Goal: Find specific page/section: Find specific page/section

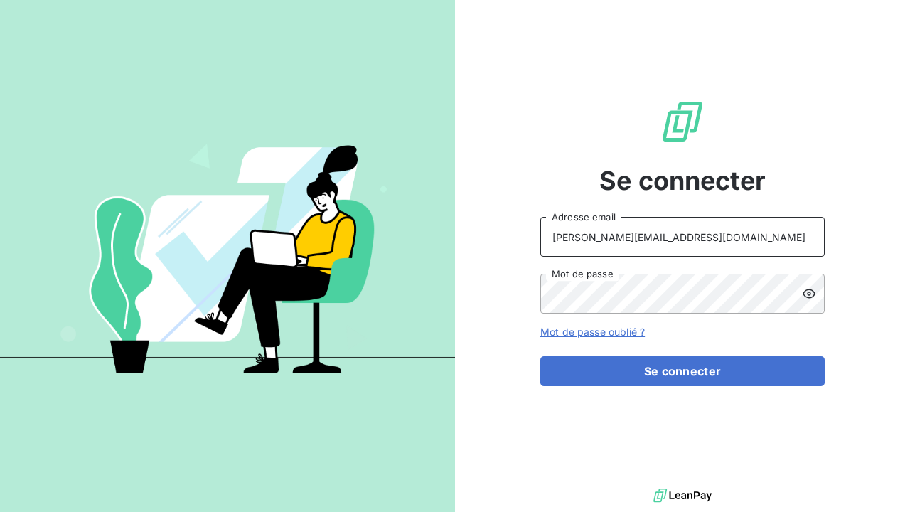
type input "b.golabkan@equippro.fr"
click at [806, 289] on icon at bounding box center [809, 294] width 14 height 14
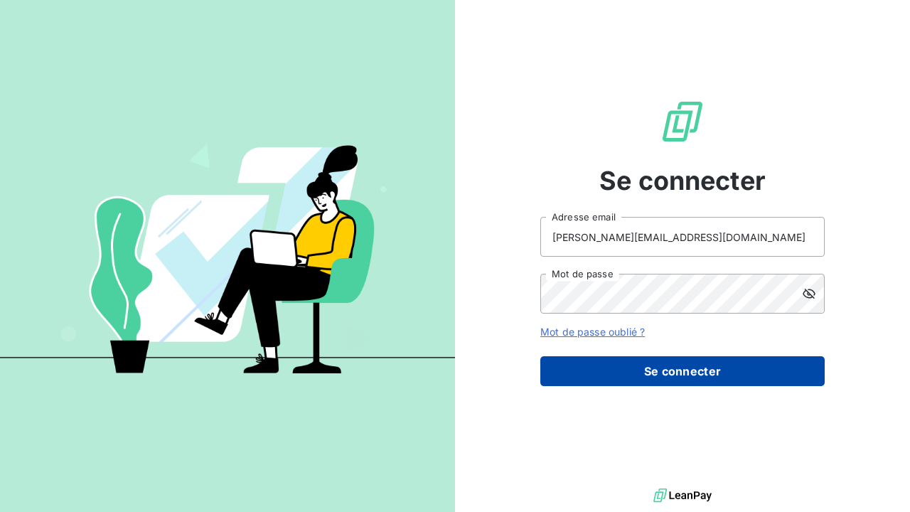
click at [663, 380] on button "Se connecter" at bounding box center [682, 371] width 284 height 30
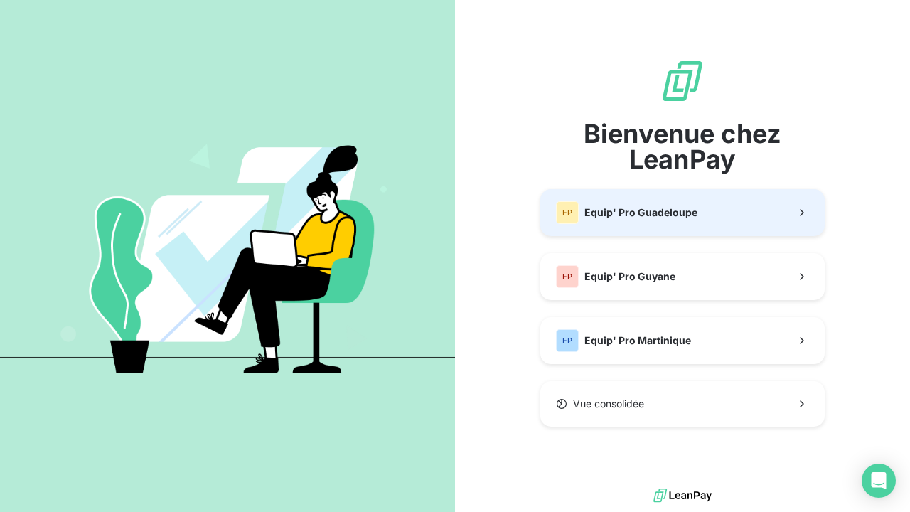
click at [675, 223] on div "EP Equip' Pro Guadeloupe" at bounding box center [626, 212] width 141 height 23
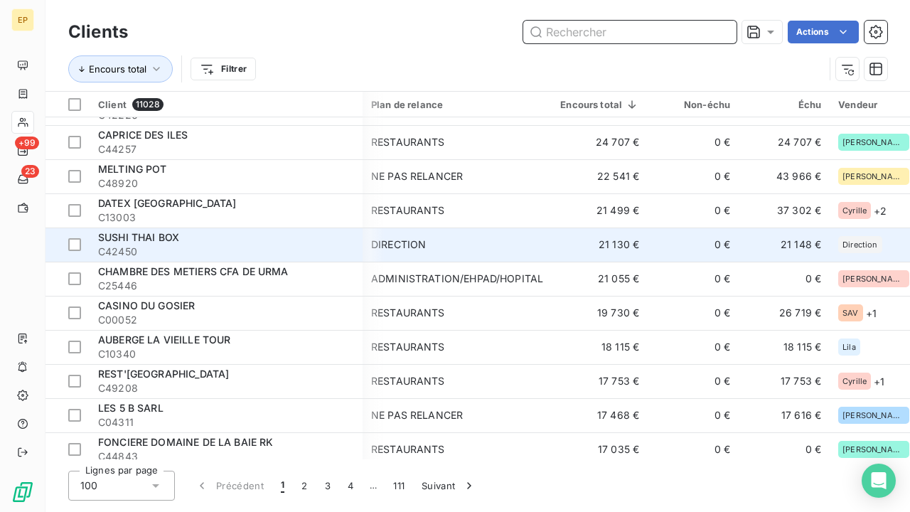
scroll to position [538, 1]
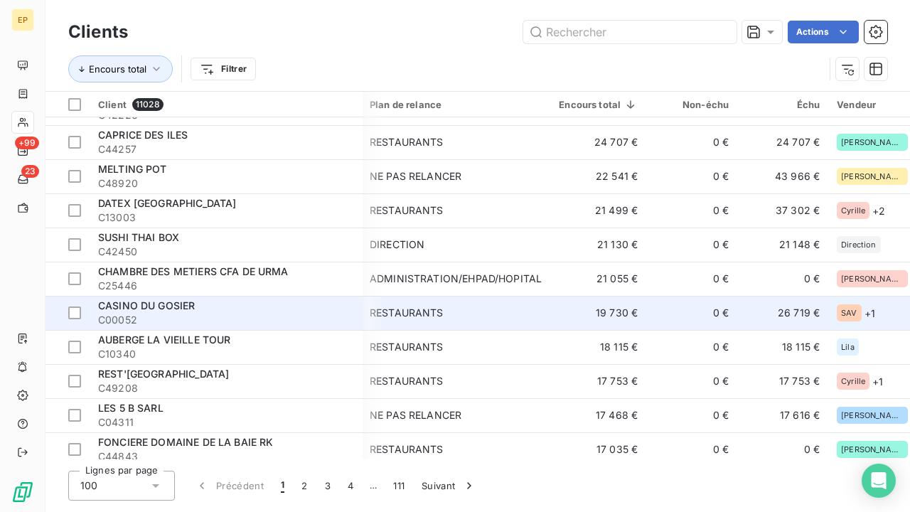
click at [301, 316] on span "C00052" at bounding box center [226, 320] width 256 height 14
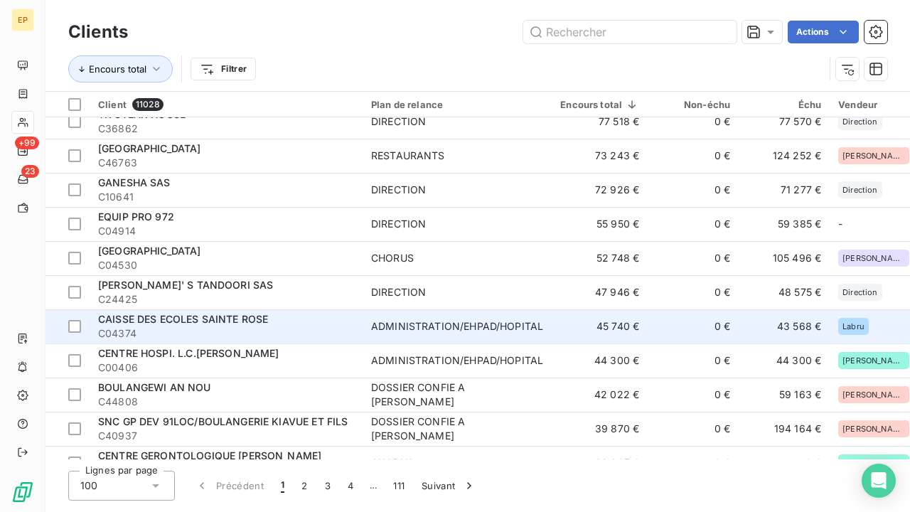
scroll to position [119, 0]
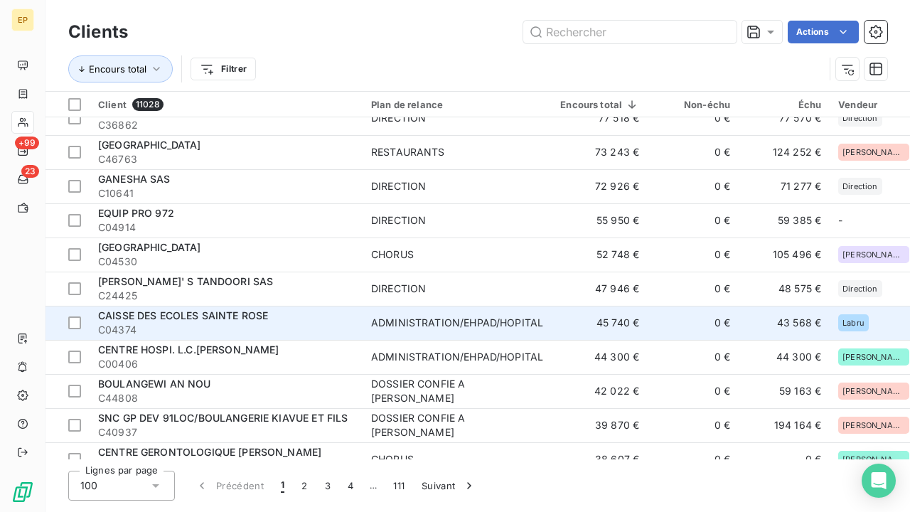
click at [304, 316] on div "CAISSE DES ECOLES SAINTE ROSE" at bounding box center [226, 316] width 256 height 14
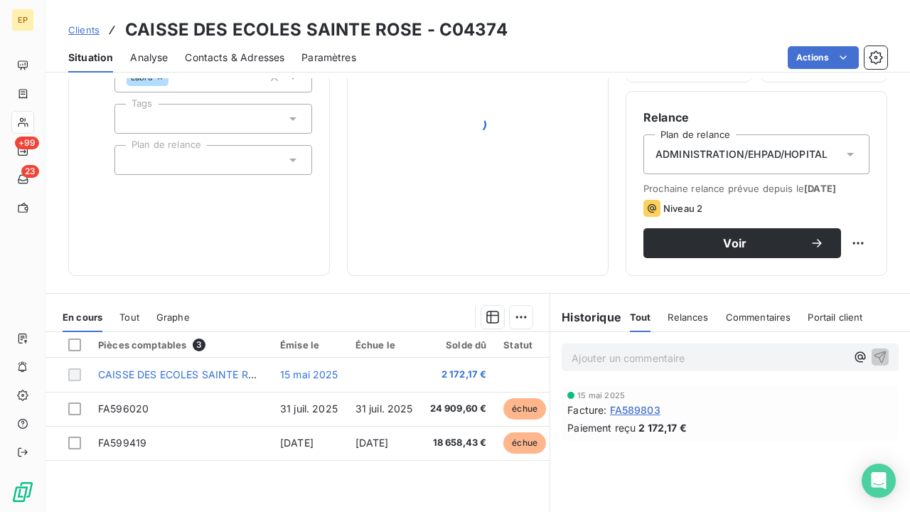
scroll to position [149, 0]
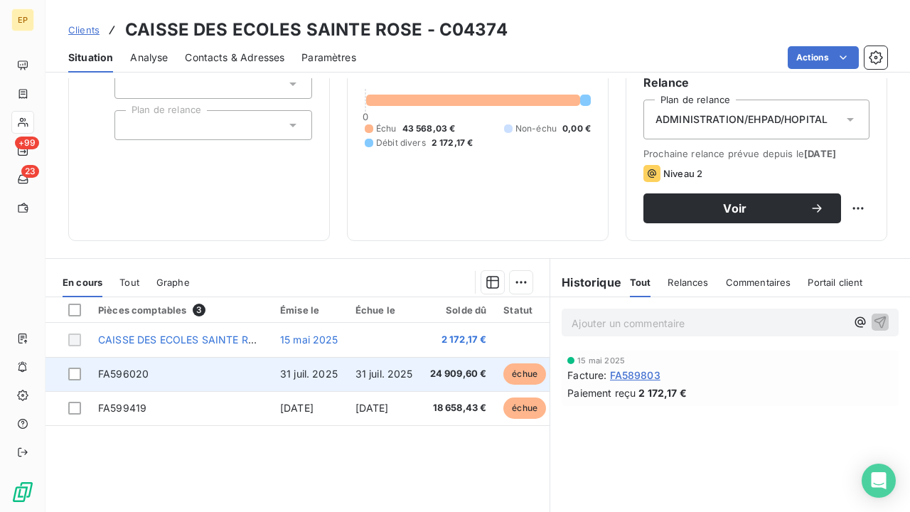
click at [312, 368] on span "31 juil. 2025" at bounding box center [309, 374] width 58 height 12
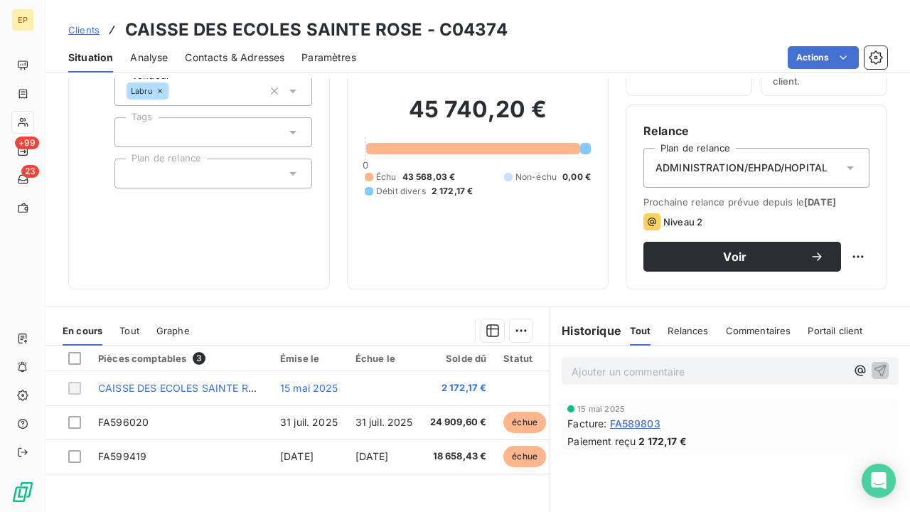
scroll to position [119, 0]
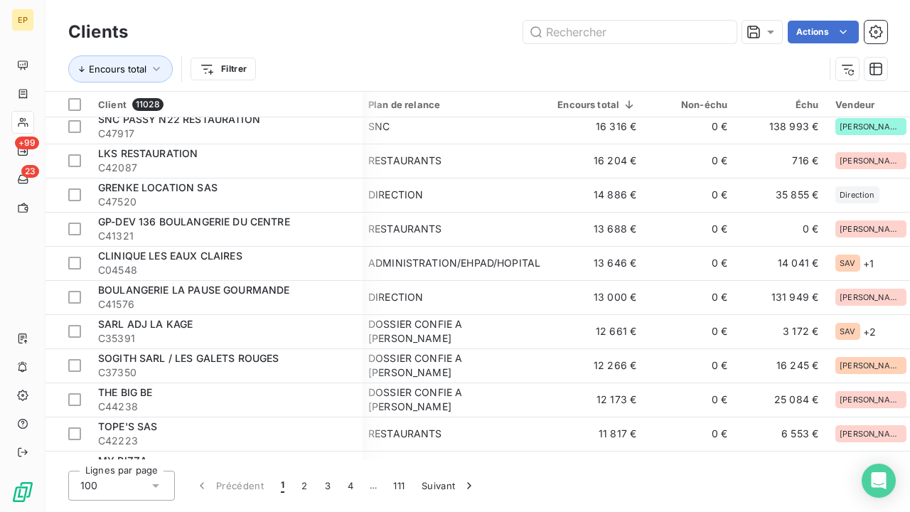
scroll to position [836, 3]
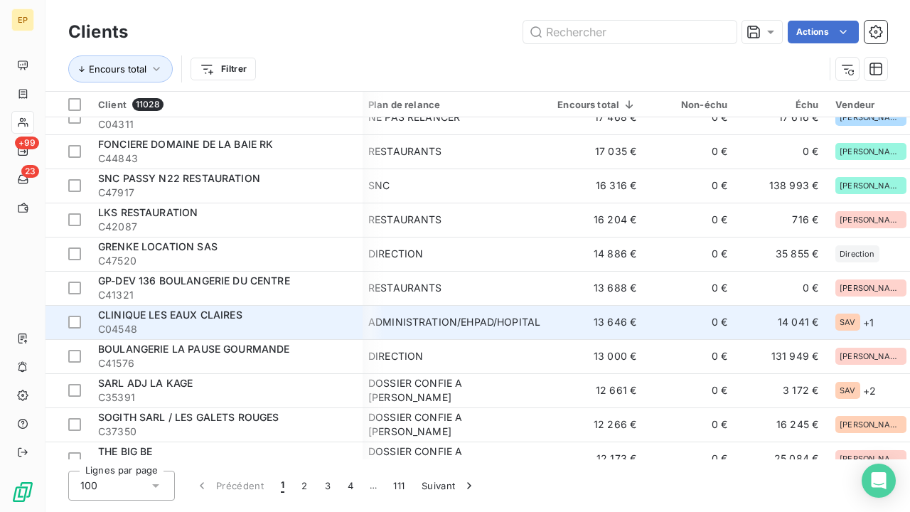
click at [284, 313] on div "CLINIQUE LES EAUX CLAIRES" at bounding box center [226, 315] width 256 height 14
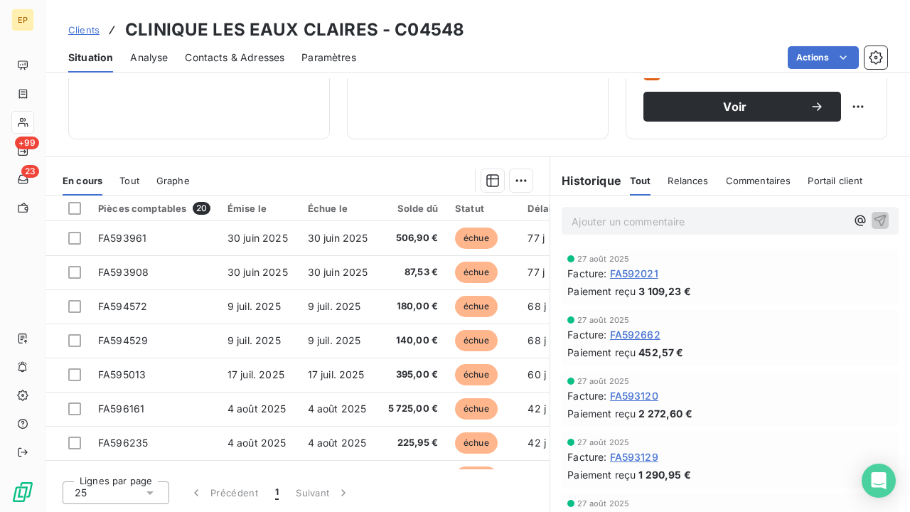
scroll to position [250, 0]
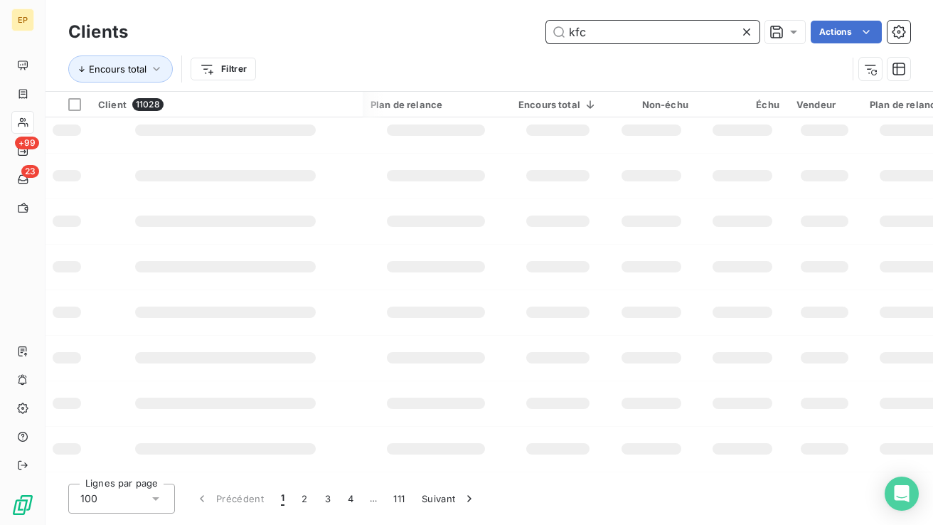
scroll to position [0, 1]
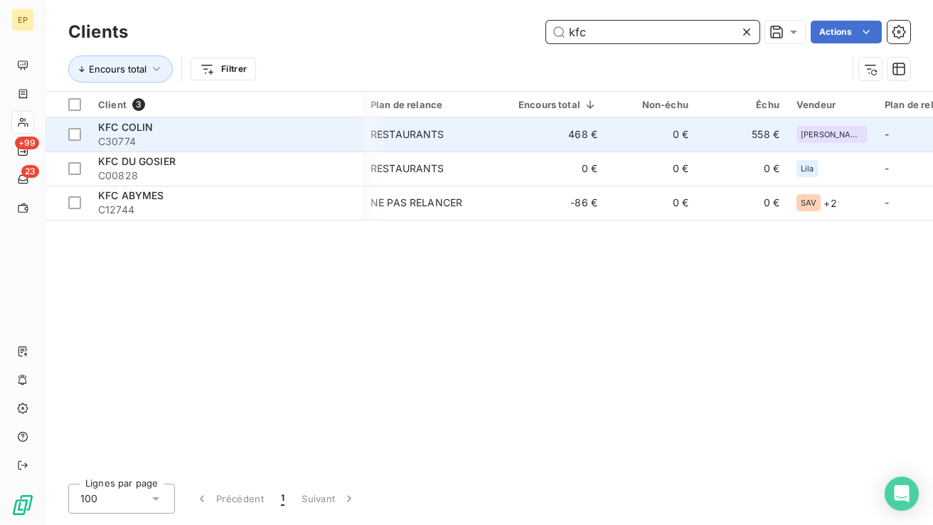
type input "kfc"
click at [178, 138] on span "C30774" at bounding box center [226, 141] width 256 height 14
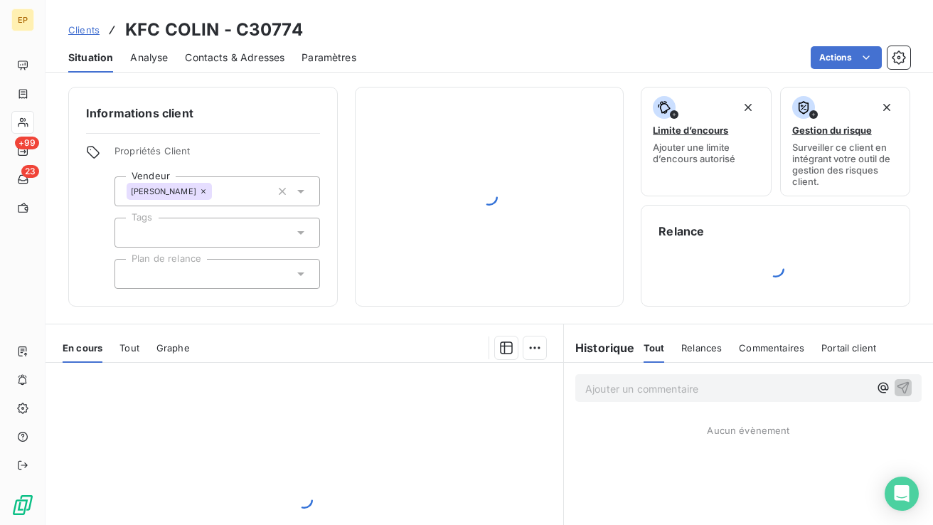
scroll to position [109, 0]
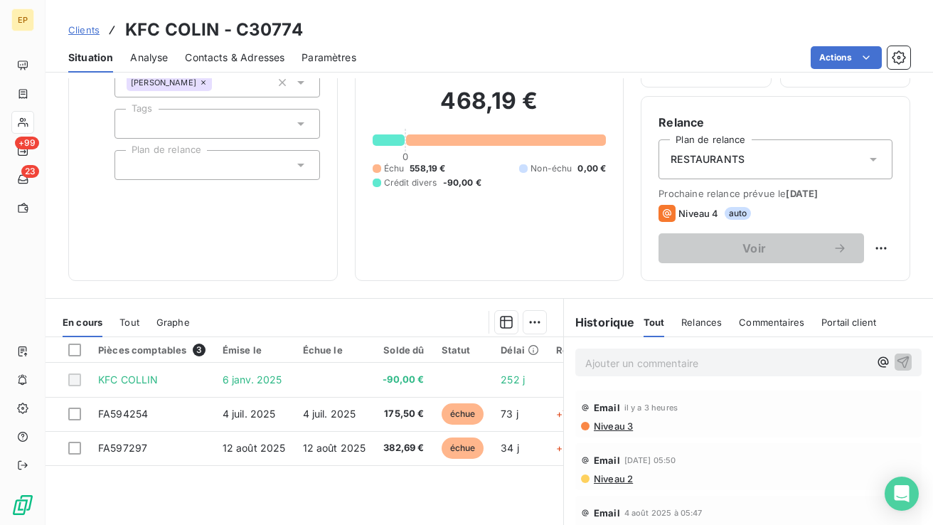
click at [722, 166] on span "RESTAURANTS" at bounding box center [707, 159] width 74 height 14
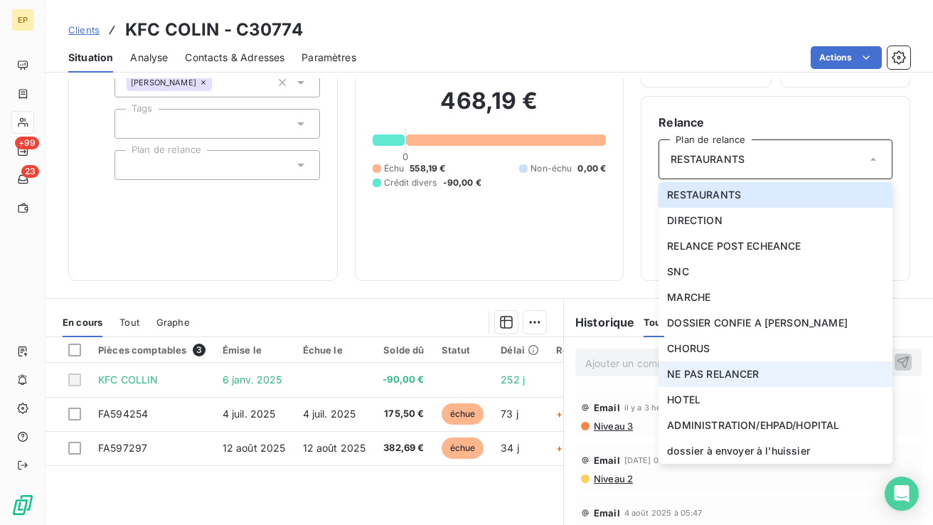
click at [709, 368] on span "NE PAS RELANCER" at bounding box center [713, 374] width 92 height 14
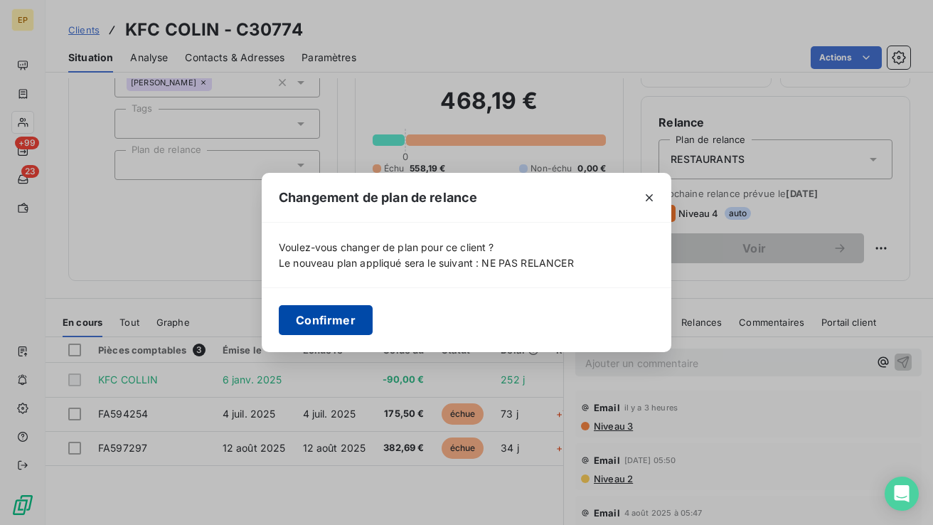
click at [353, 319] on button "Confirmer" at bounding box center [326, 320] width 94 height 30
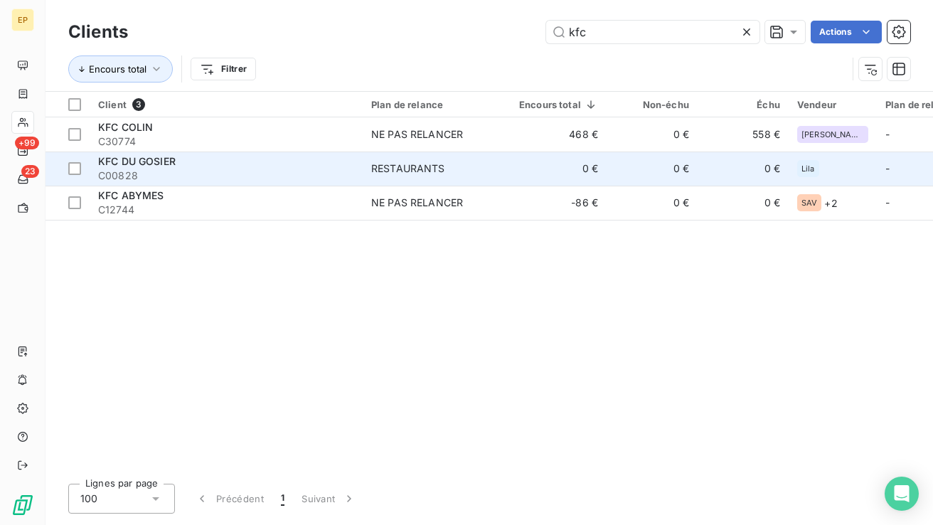
click at [261, 168] on span "C00828" at bounding box center [226, 175] width 256 height 14
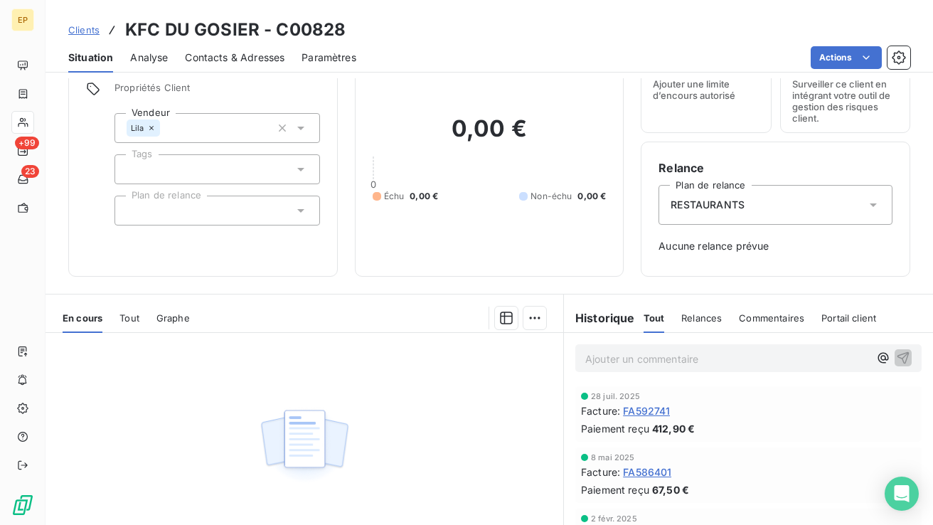
scroll to position [75, 0]
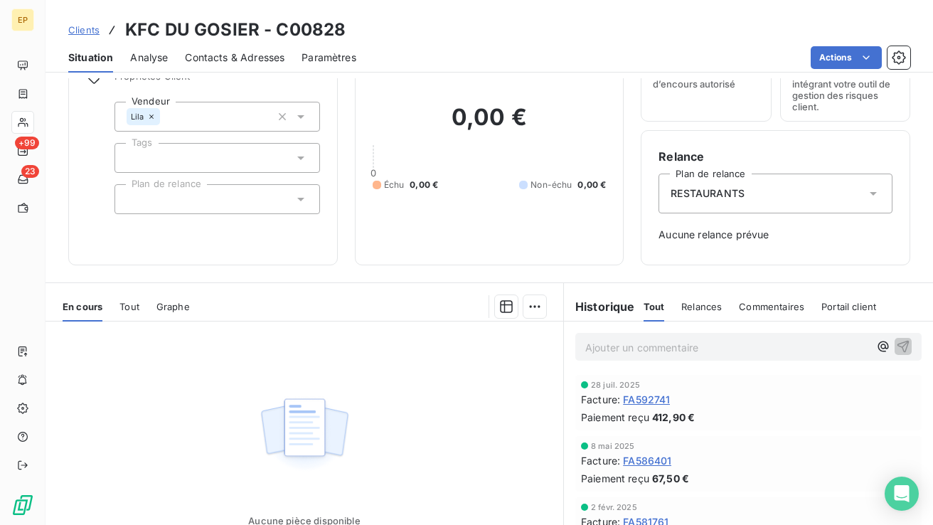
click at [734, 195] on span "RESTAURANTS" at bounding box center [707, 193] width 74 height 14
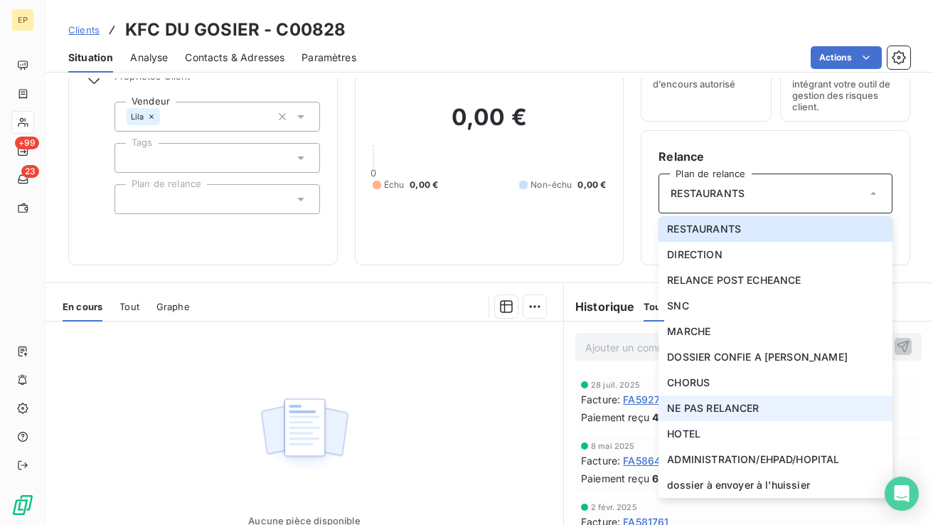
click at [710, 397] on li "NE PAS RELANCER" at bounding box center [775, 408] width 234 height 26
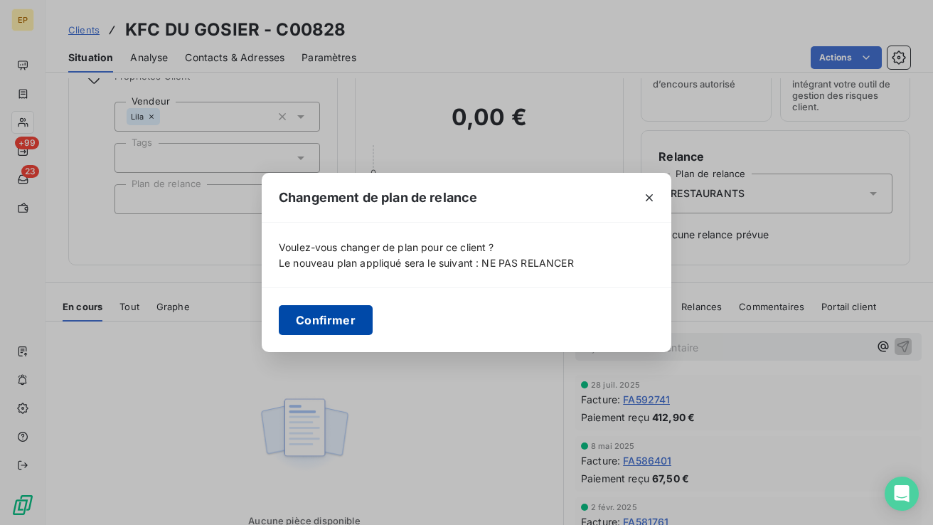
click at [343, 313] on button "Confirmer" at bounding box center [326, 320] width 94 height 30
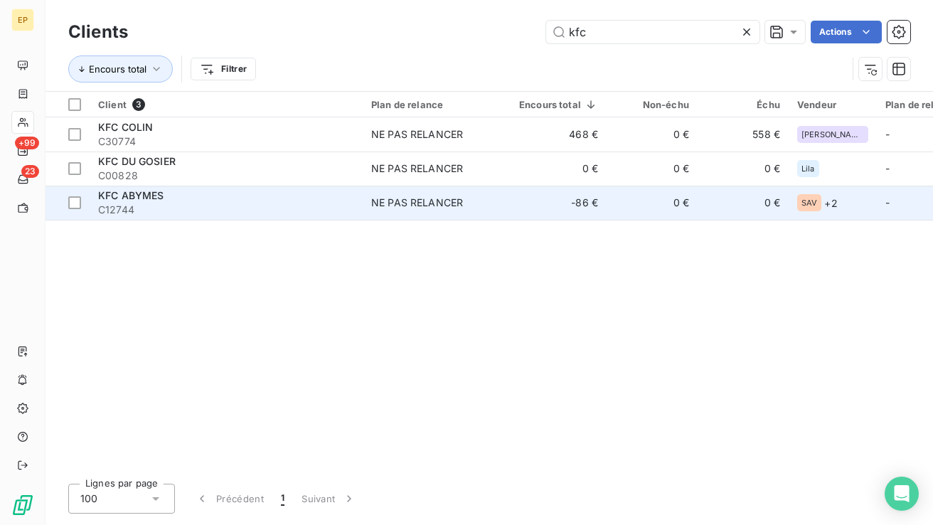
click at [221, 193] on div "KFC ABYMES" at bounding box center [226, 195] width 256 height 14
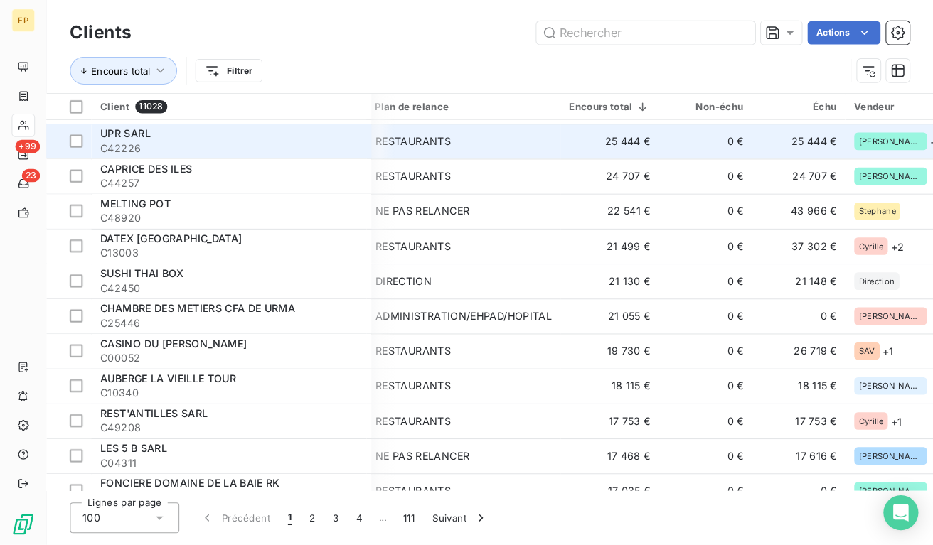
scroll to position [508, 7]
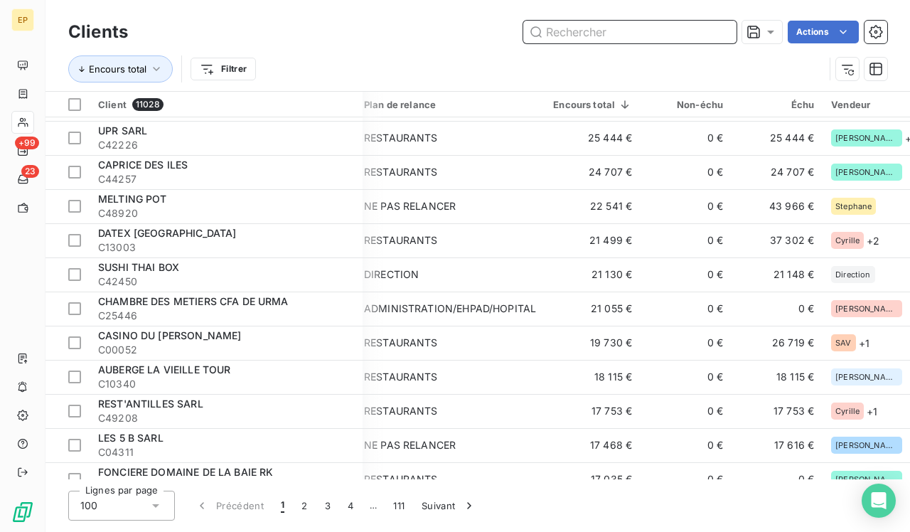
click at [604, 30] on input "text" at bounding box center [629, 32] width 213 height 23
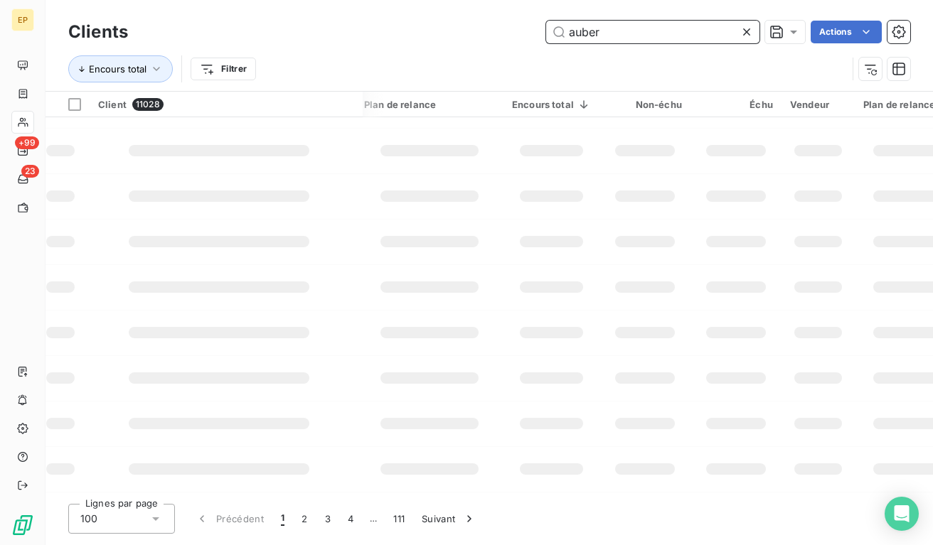
scroll to position [0, 7]
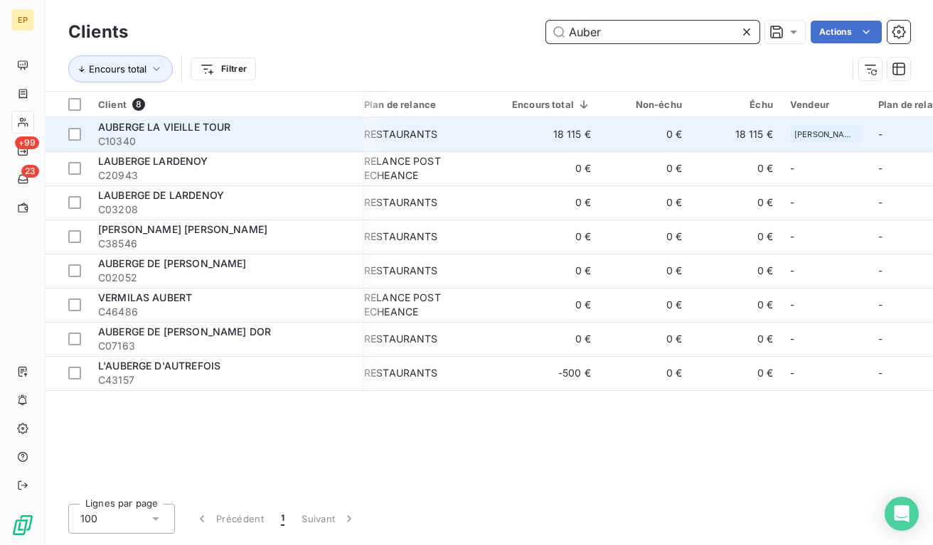
type input "Auber"
click at [171, 141] on span "C10340" at bounding box center [226, 141] width 256 height 14
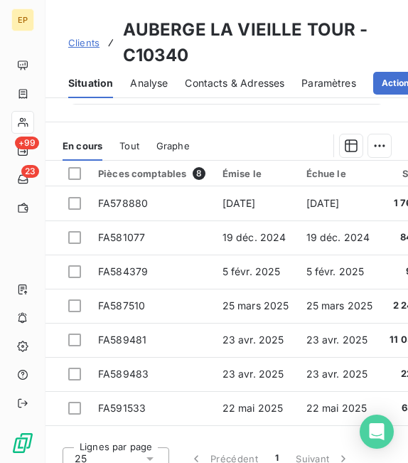
drag, startPoint x: 173, startPoint y: 317, endPoint x: 71, endPoint y: 23, distance: 311.4
click at [71, 23] on div "Clients AUBERGE LA VIEILLE TOUR - C10340" at bounding box center [226, 42] width 317 height 51
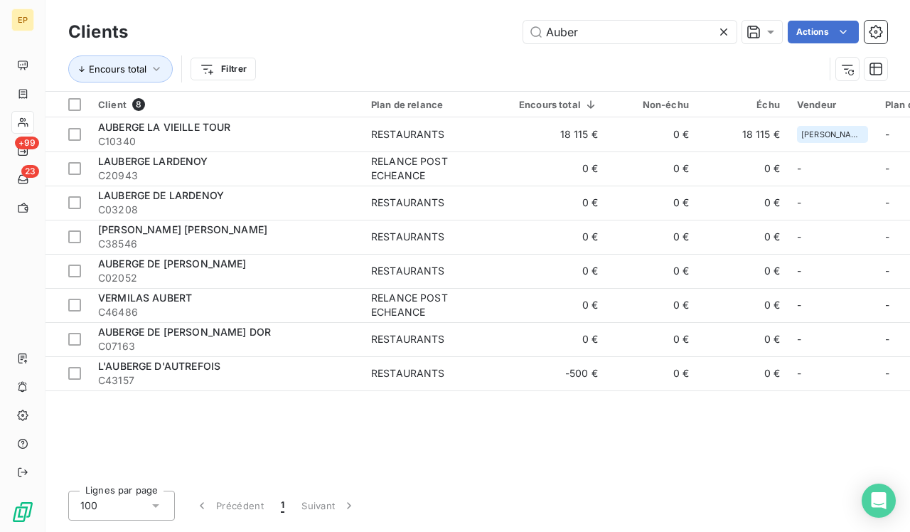
click at [734, 33] on div at bounding box center [727, 32] width 20 height 23
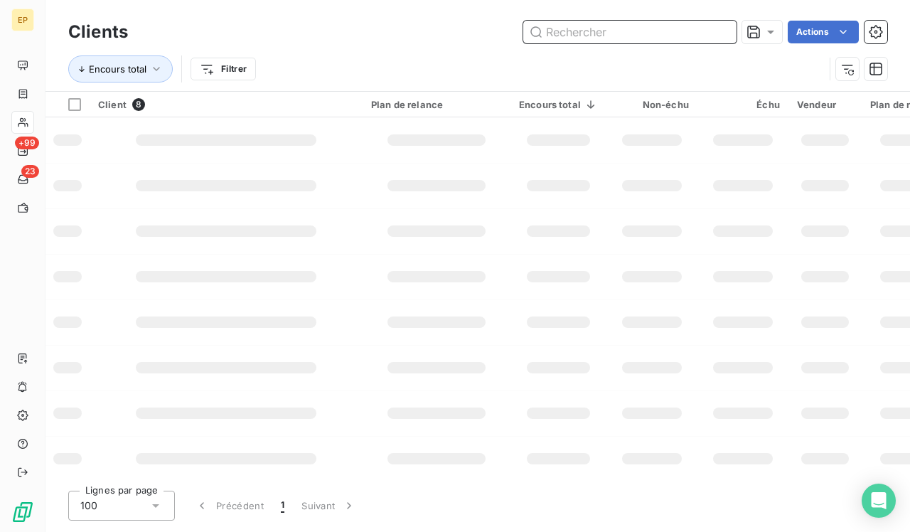
click at [687, 30] on input "text" at bounding box center [629, 32] width 213 height 23
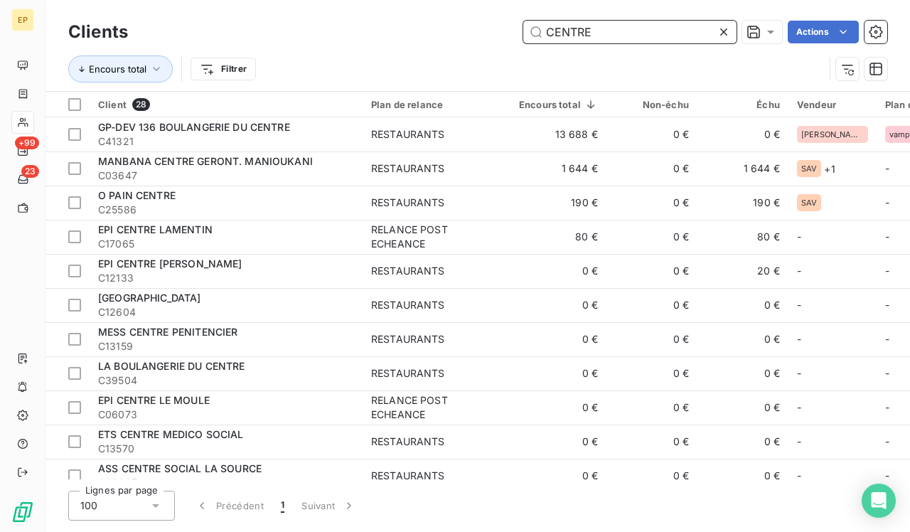
type input "CENTRE"
click at [724, 32] on icon at bounding box center [724, 32] width 14 height 14
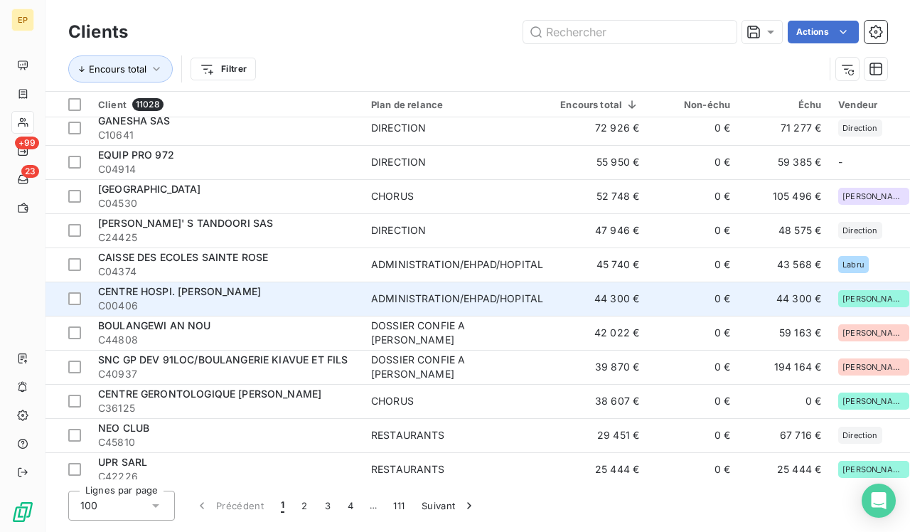
scroll to position [186, 0]
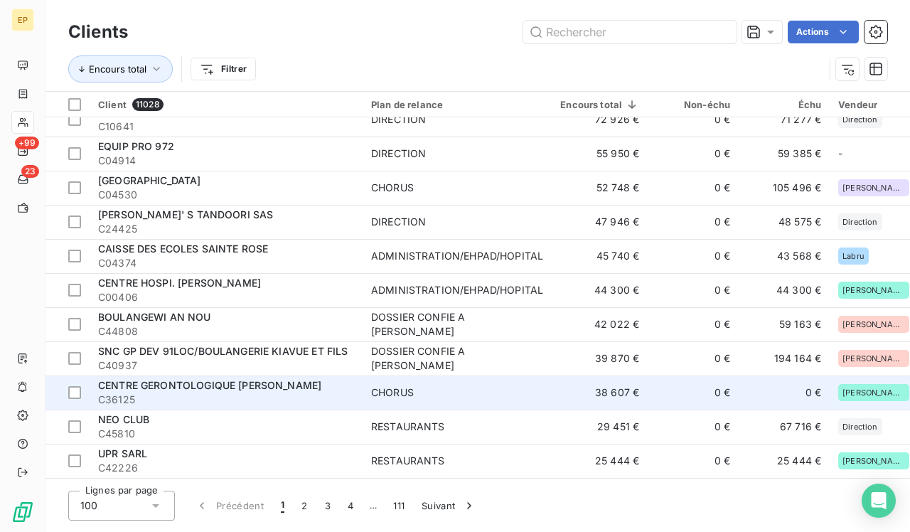
click at [227, 399] on span "C36125" at bounding box center [226, 399] width 256 height 14
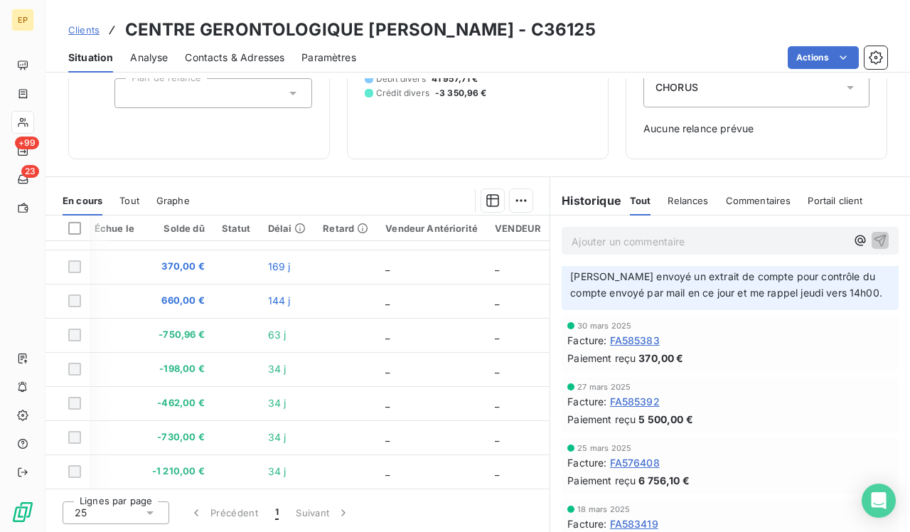
scroll to position [326, 0]
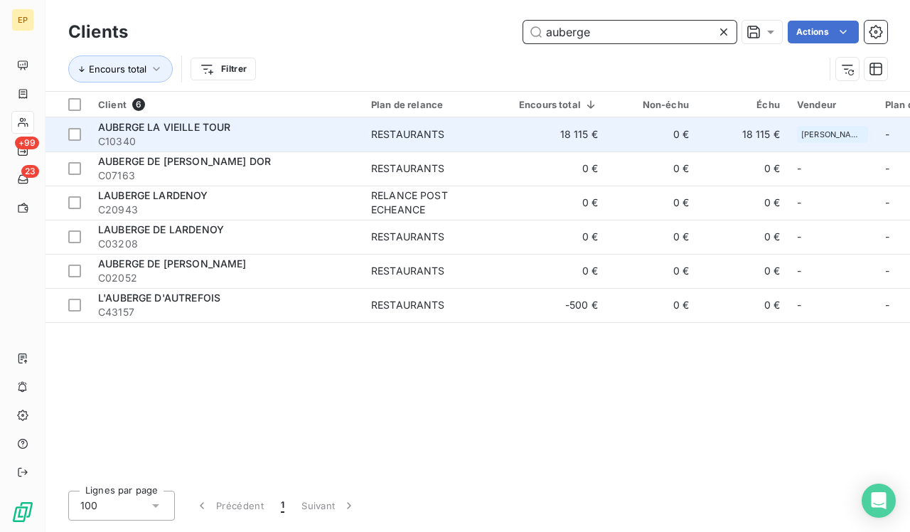
type input "auberge"
click at [337, 126] on div "AUBERGE LA VIEILLE TOUR" at bounding box center [226, 127] width 256 height 14
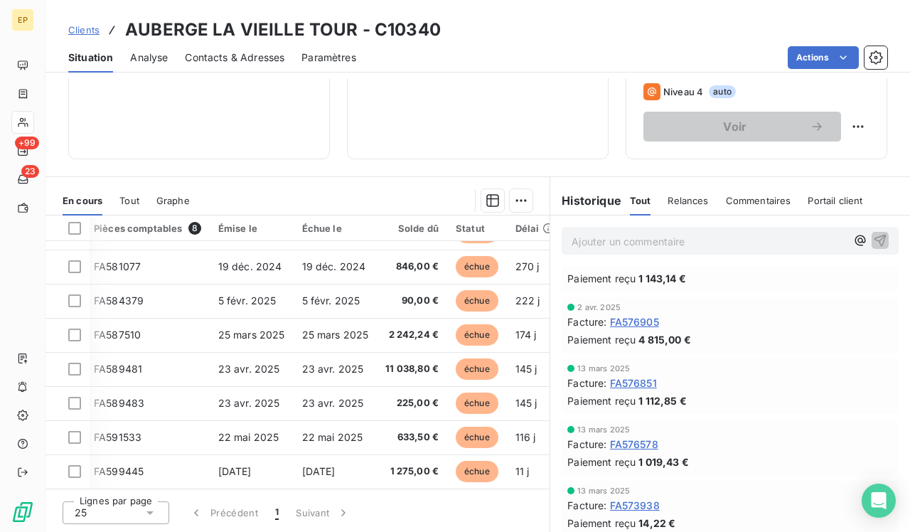
click at [654, 314] on span "FA576905" at bounding box center [634, 321] width 49 height 15
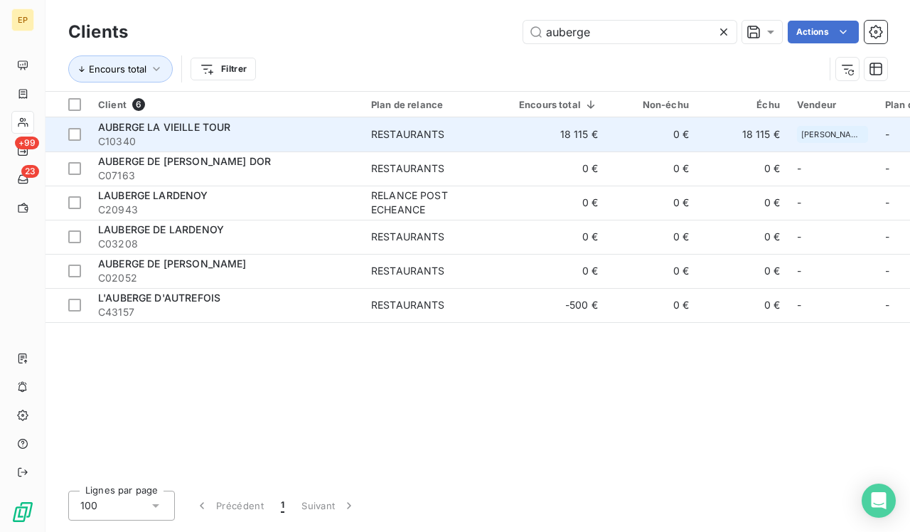
click at [609, 129] on td "0 €" at bounding box center [651, 134] width 91 height 34
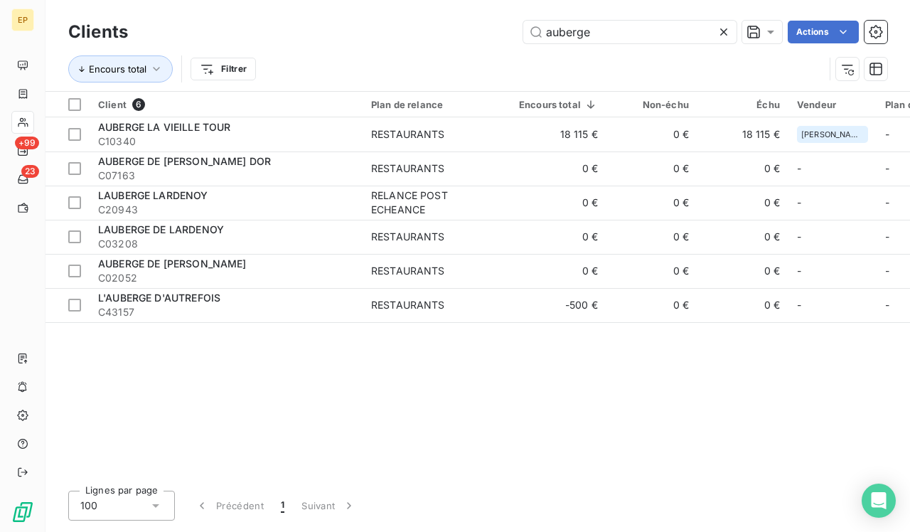
click at [724, 31] on icon at bounding box center [723, 31] width 7 height 7
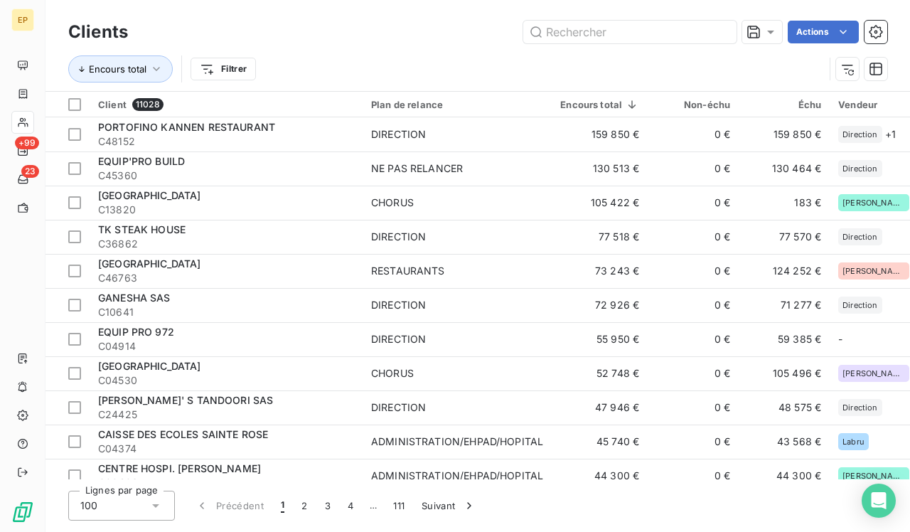
click at [436, 37] on div "Actions" at bounding box center [516, 32] width 742 height 23
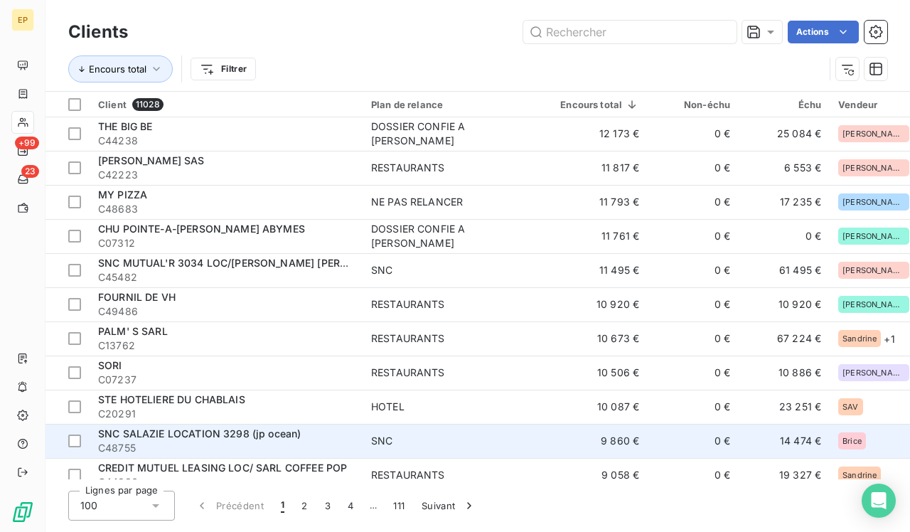
scroll to position [1286, 1]
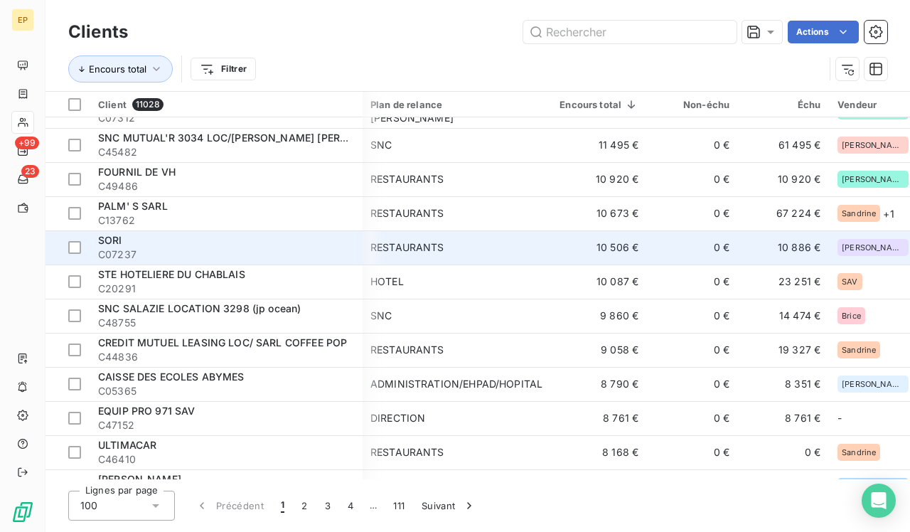
click at [268, 249] on span "C07237" at bounding box center [226, 254] width 256 height 14
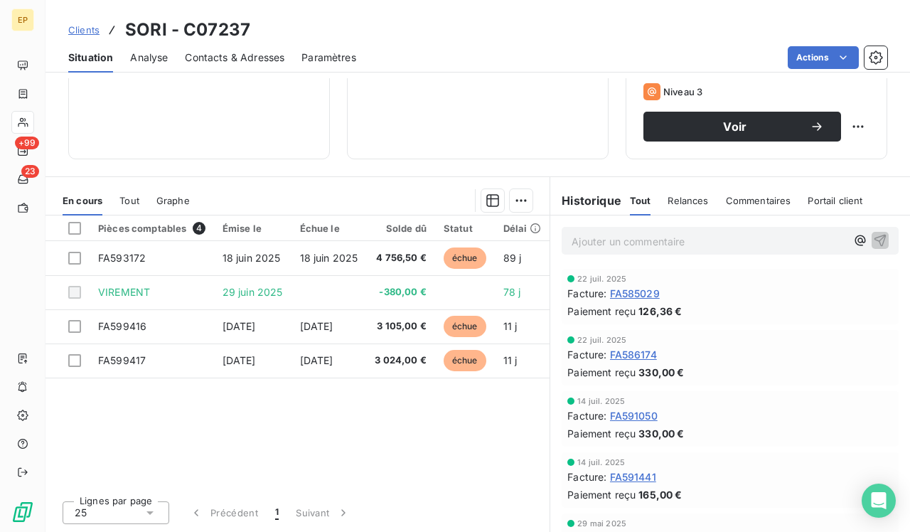
scroll to position [230, 0]
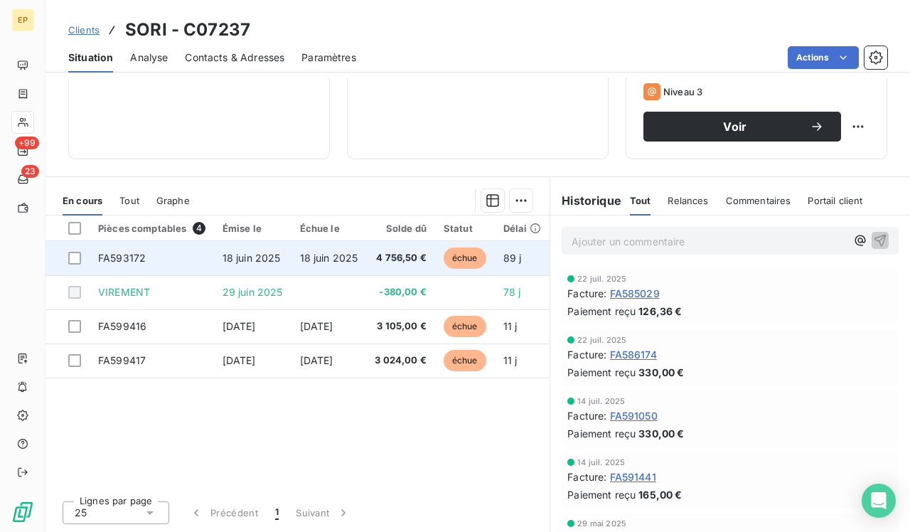
click at [404, 259] on span "4 756,50 €" at bounding box center [401, 258] width 52 height 14
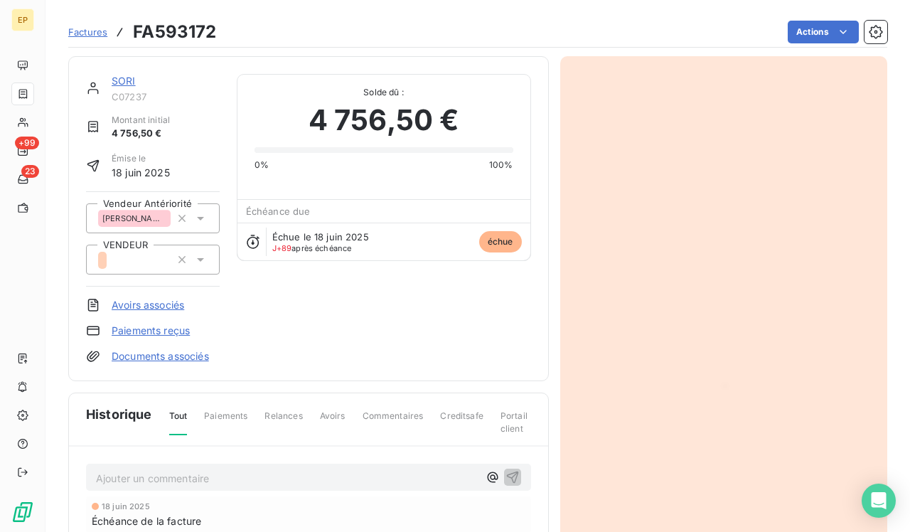
scroll to position [153, 0]
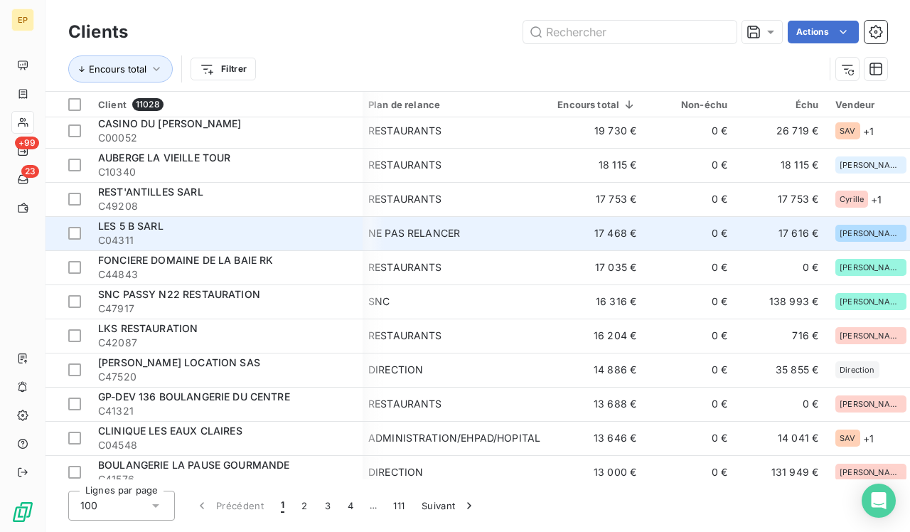
scroll to position [754, 3]
